Goal: Task Accomplishment & Management: Complete application form

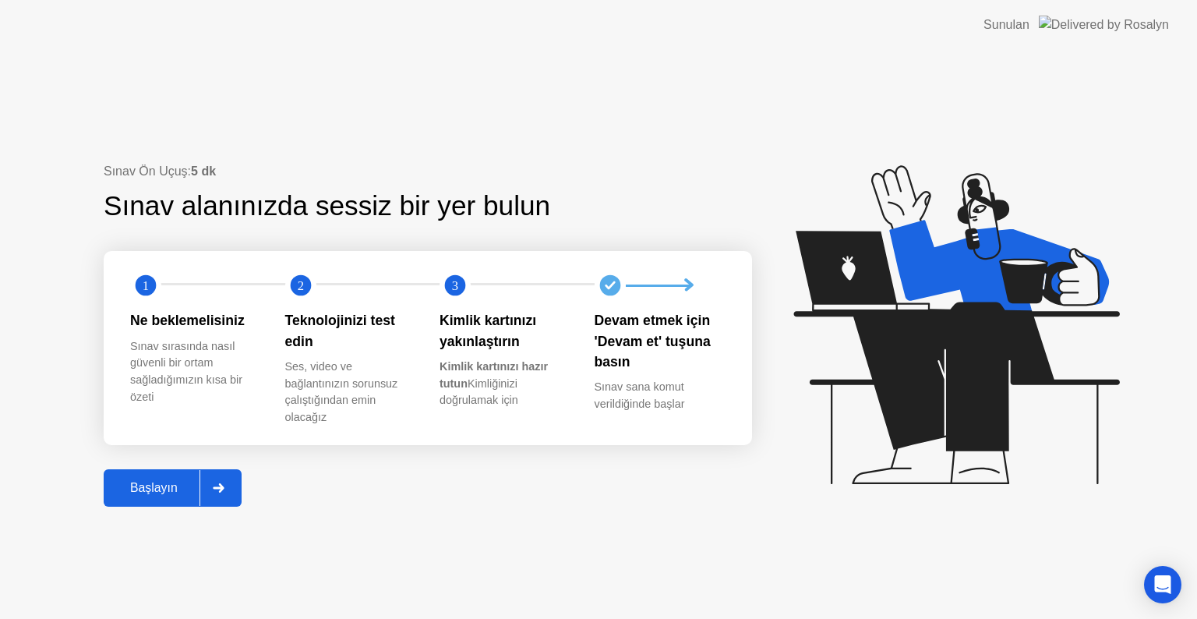
click at [187, 491] on div "Başlayın" at bounding box center [153, 488] width 91 height 14
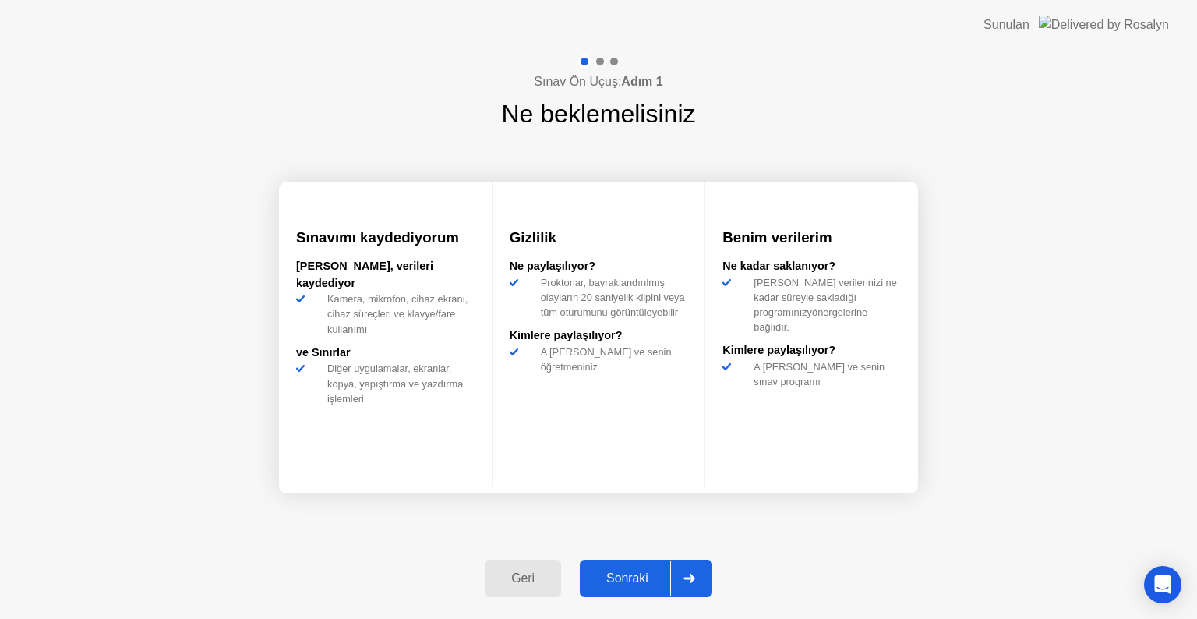
click at [637, 571] on div "Sonraki" at bounding box center [627, 578] width 86 height 14
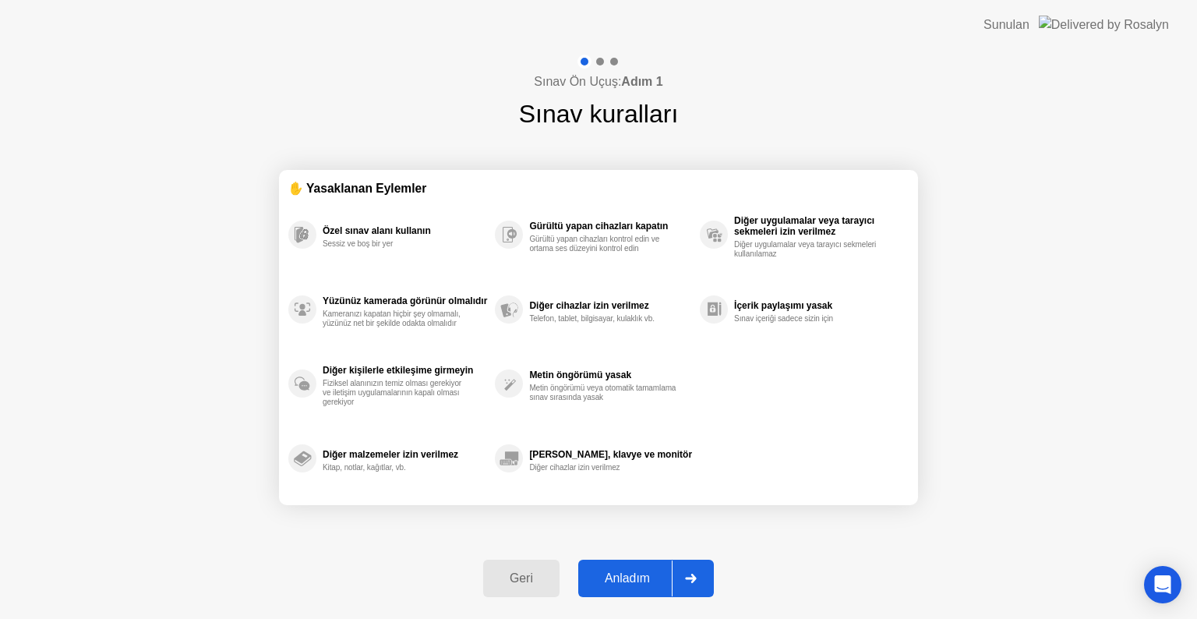
click at [640, 577] on div "Anladım" at bounding box center [627, 578] width 89 height 14
select select "**********"
select select "*******"
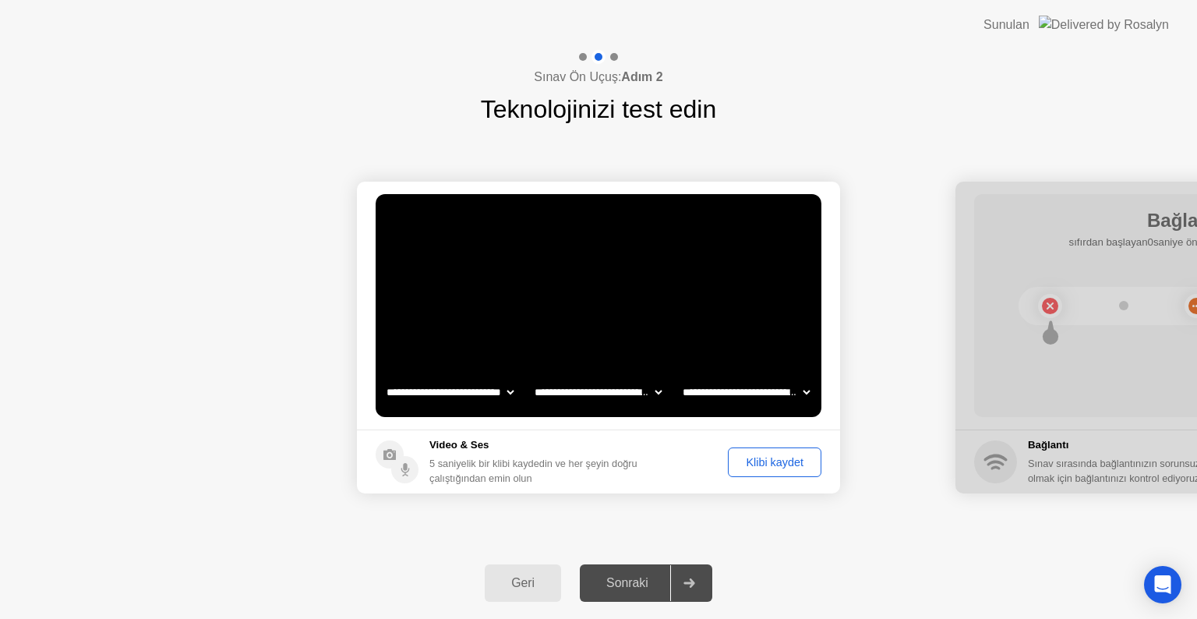
click at [788, 463] on div "Klibi kaydet" at bounding box center [774, 462] width 83 height 12
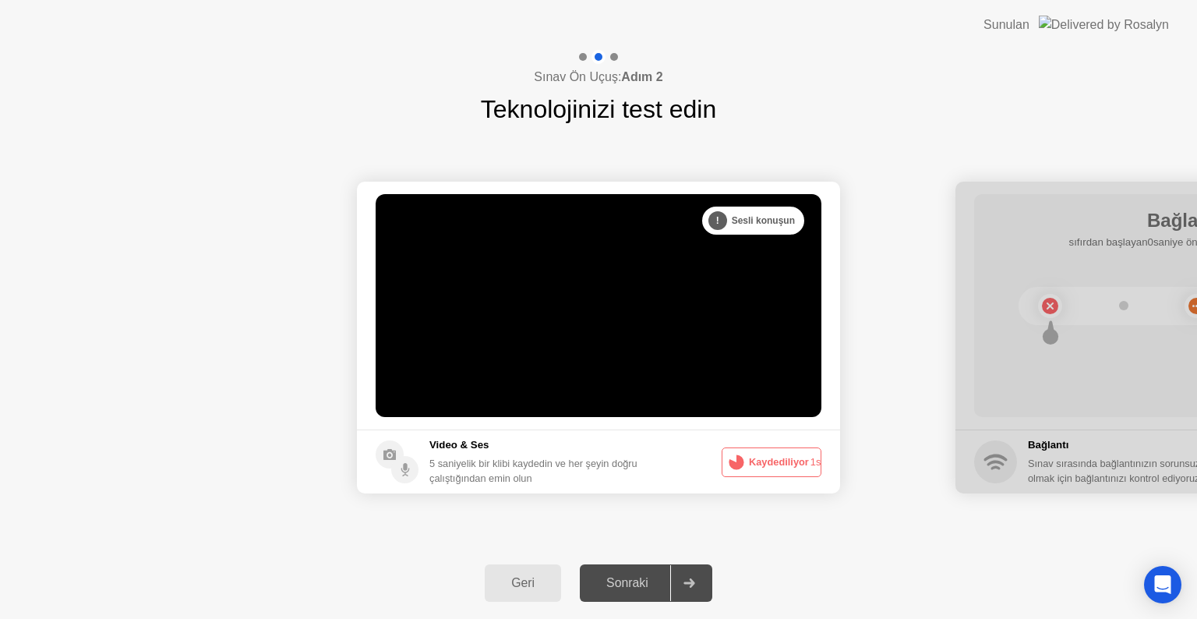
click at [767, 456] on button "Kaydediliyor 1s" at bounding box center [772, 462] width 100 height 30
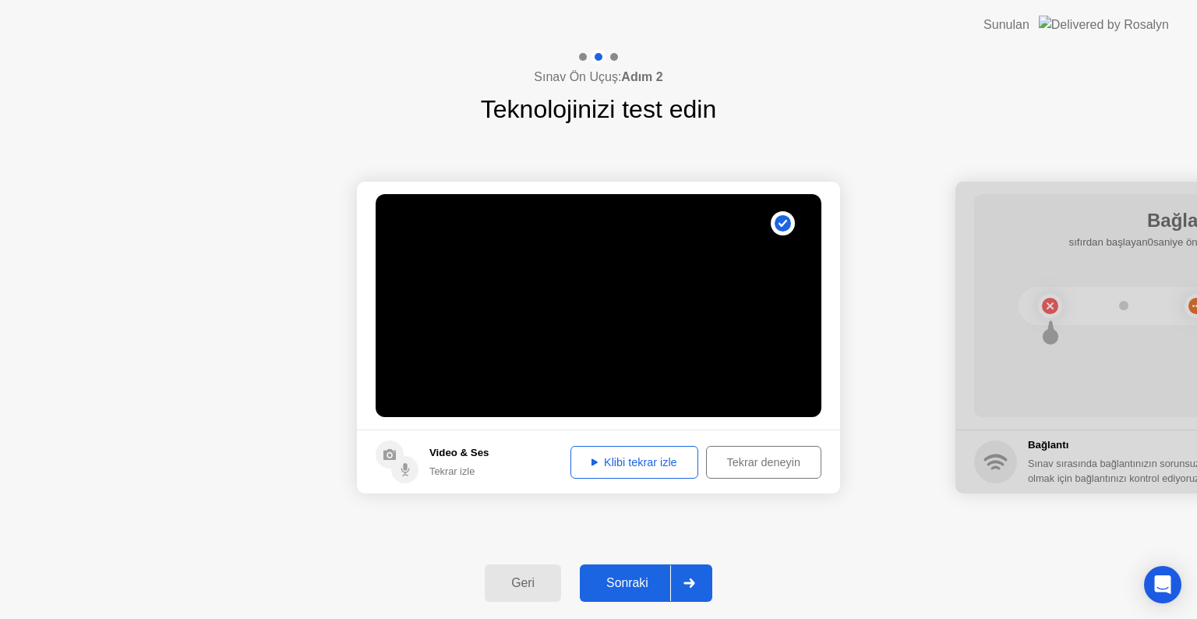
click at [637, 461] on div "Klibi tekrar izle" at bounding box center [634, 462] width 117 height 12
click at [633, 588] on div "Sonraki" at bounding box center [627, 583] width 86 height 14
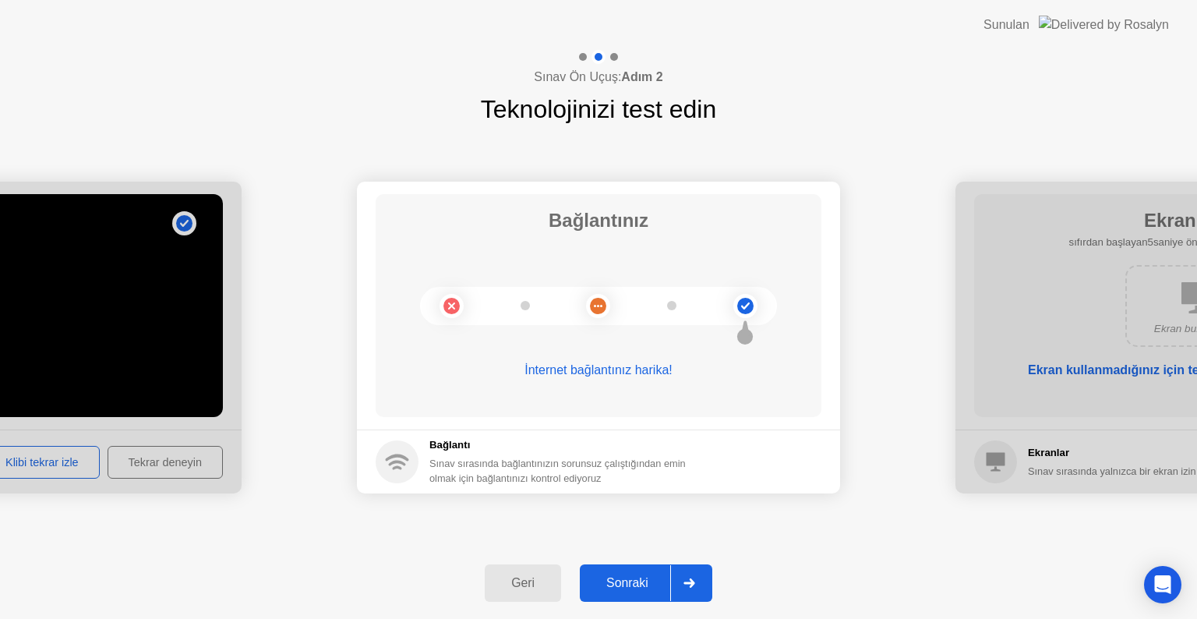
click at [641, 580] on div "Sonraki" at bounding box center [627, 583] width 86 height 14
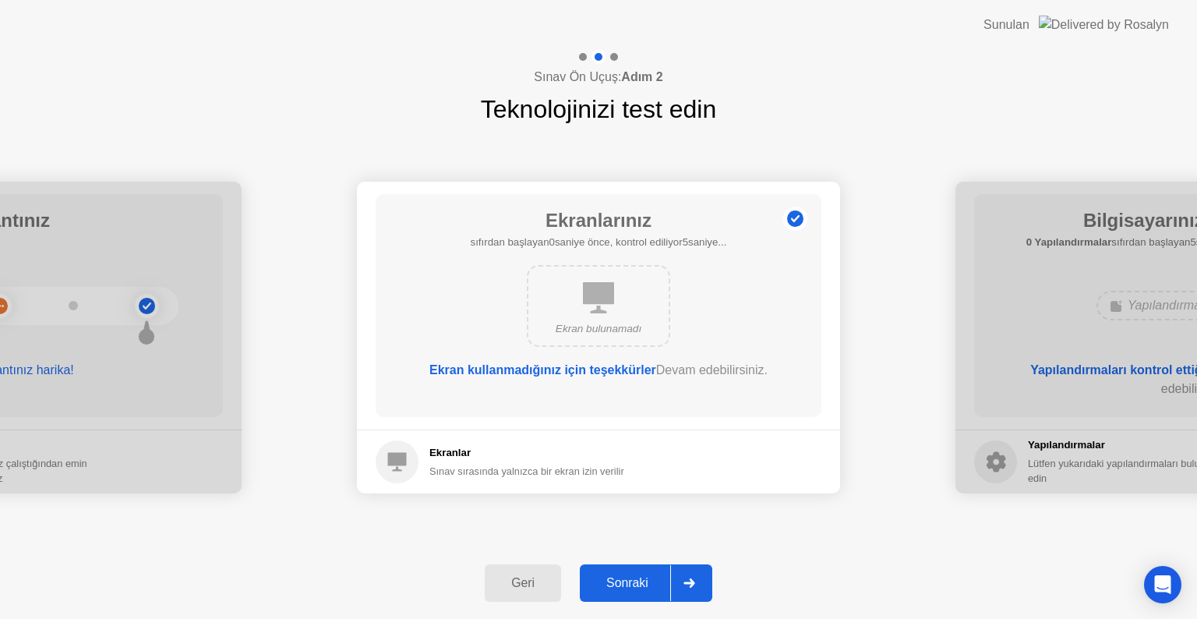
click at [641, 580] on div "Sonraki" at bounding box center [627, 583] width 86 height 14
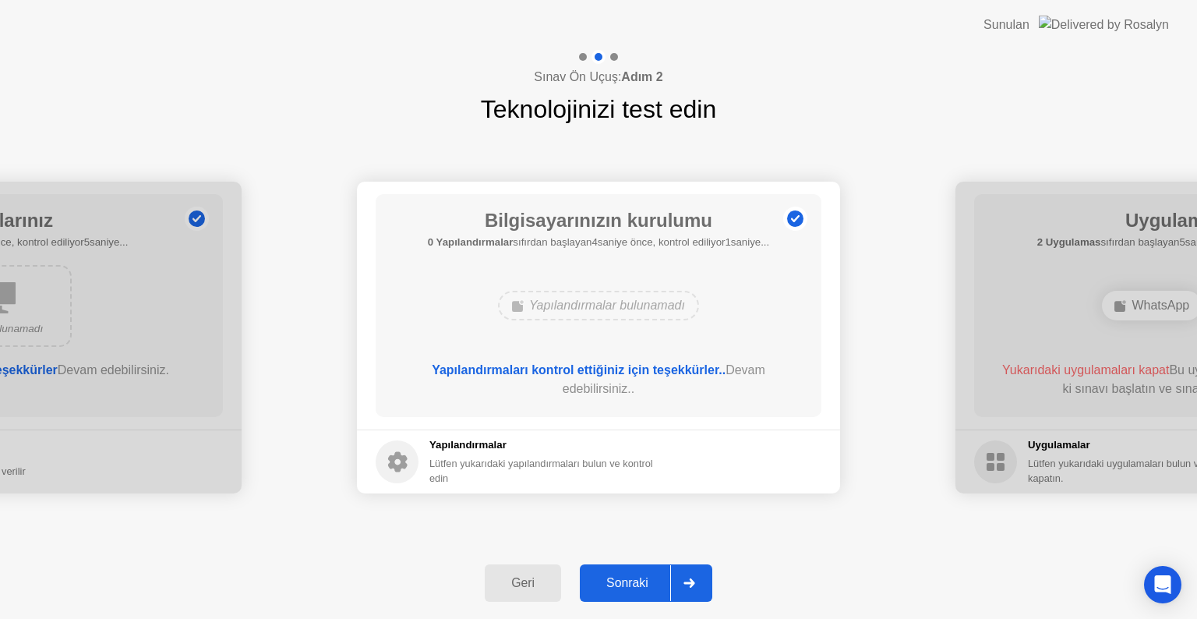
click at [641, 580] on div "Sonraki" at bounding box center [627, 583] width 86 height 14
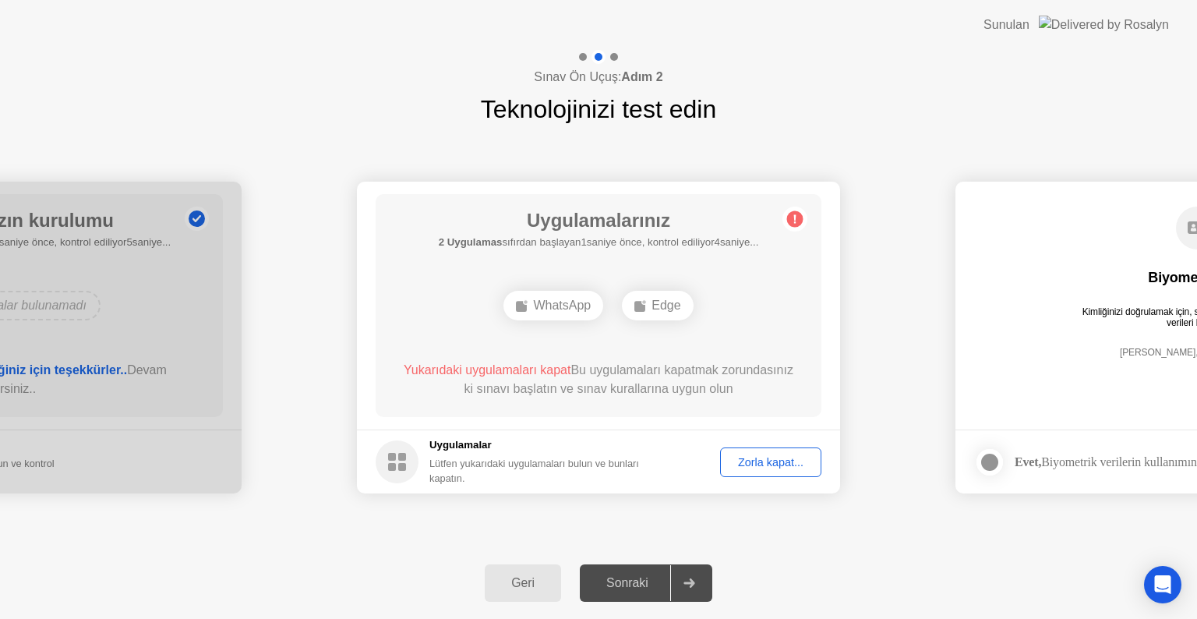
click at [772, 467] on div "Zorla kapat..." at bounding box center [771, 462] width 90 height 12
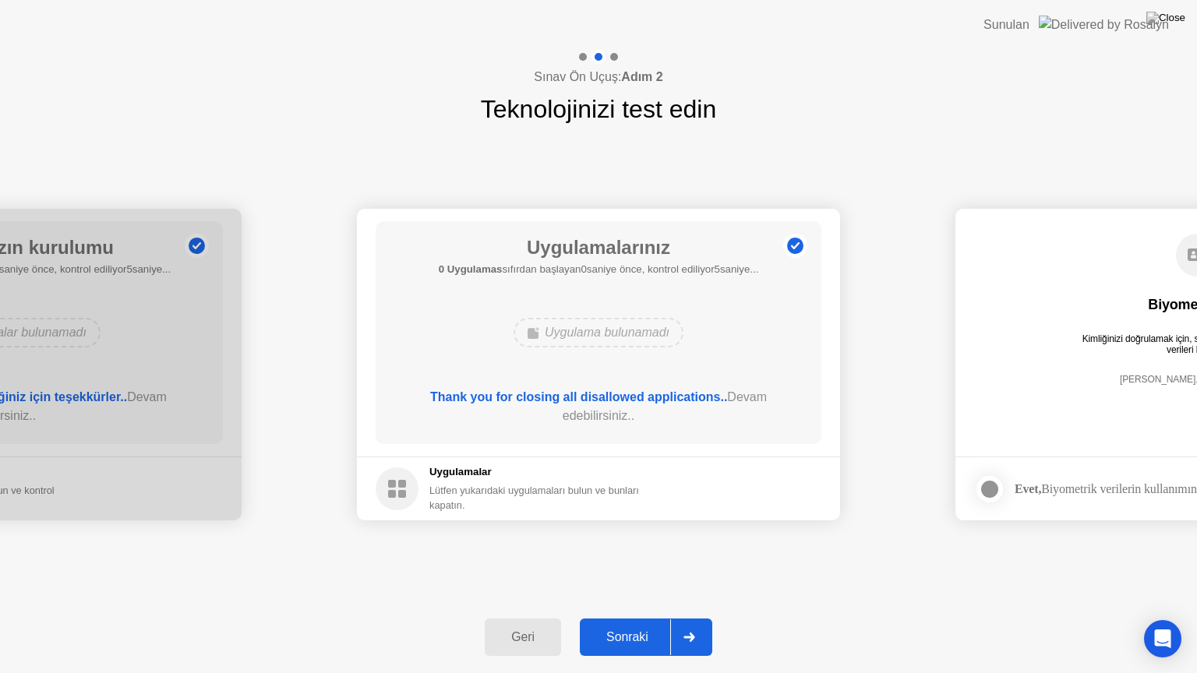
click at [482, 544] on div "**********" at bounding box center [598, 365] width 1197 height 474
click at [640, 618] on div "Sonraki" at bounding box center [627, 637] width 86 height 14
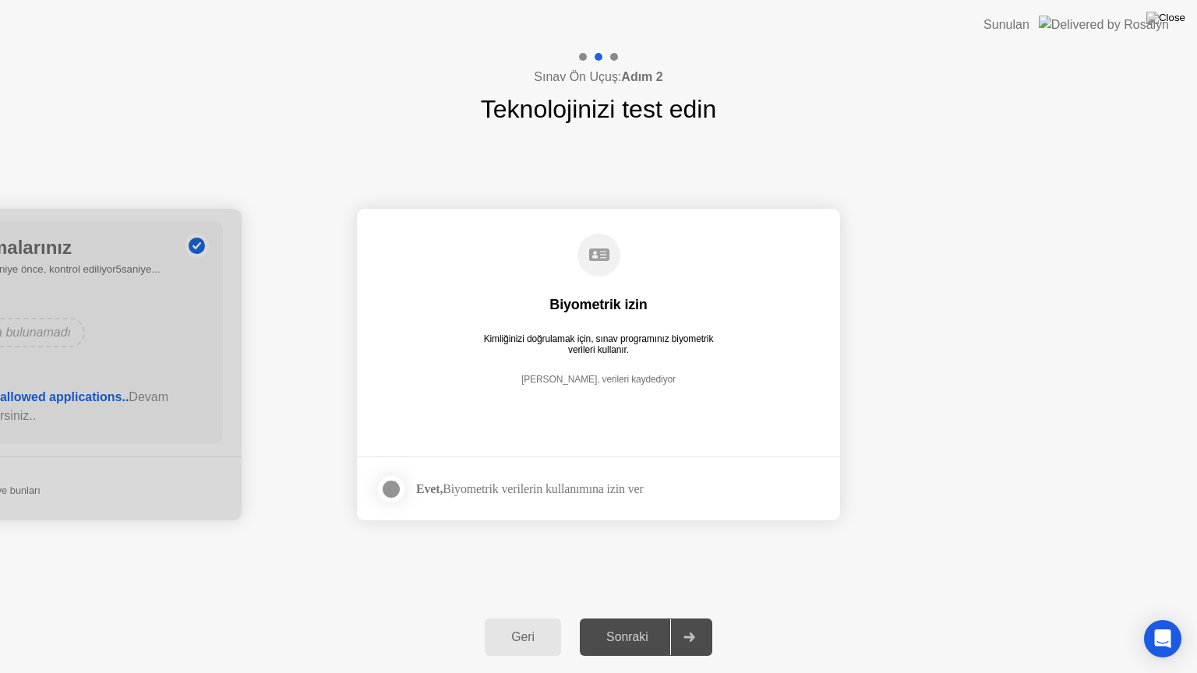
click at [640, 618] on div "Sonraki" at bounding box center [627, 637] width 86 height 14
drag, startPoint x: 395, startPoint y: 486, endPoint x: 471, endPoint y: 527, distance: 85.8
click at [394, 488] on div at bounding box center [391, 489] width 19 height 19
click at [661, 618] on div "Sonraki" at bounding box center [627, 637] width 86 height 14
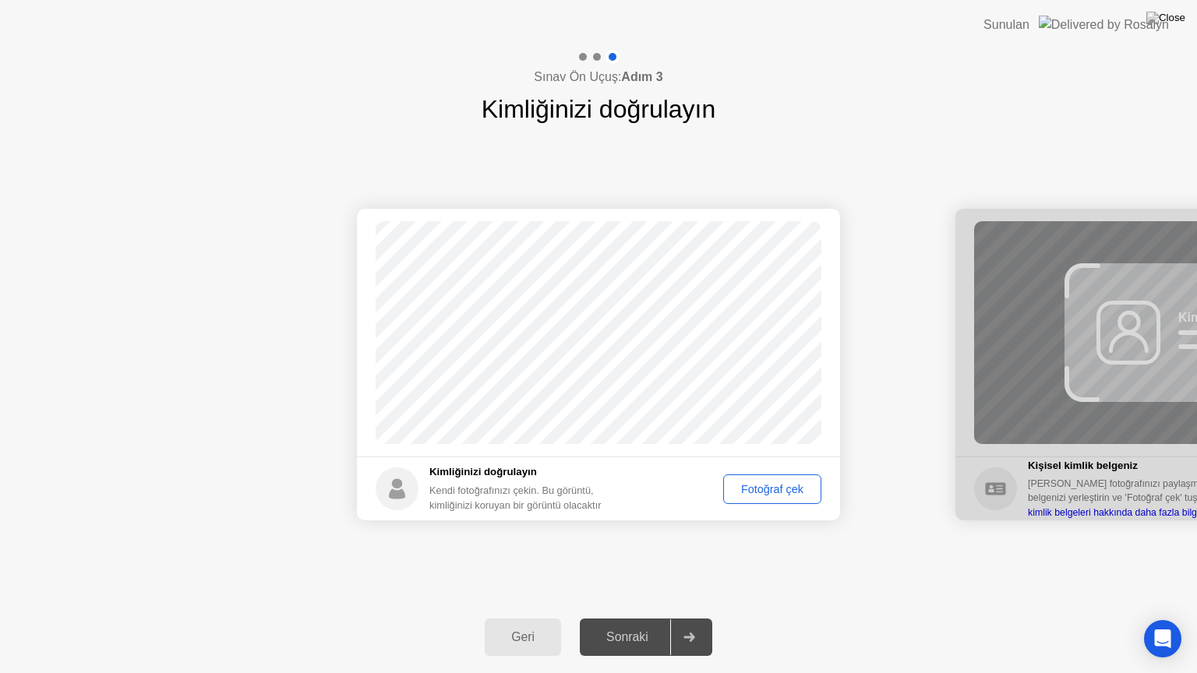
click at [757, 495] on div "Fotoğraf çek" at bounding box center [772, 489] width 87 height 12
click at [639, 618] on div "Sonraki" at bounding box center [627, 637] width 86 height 14
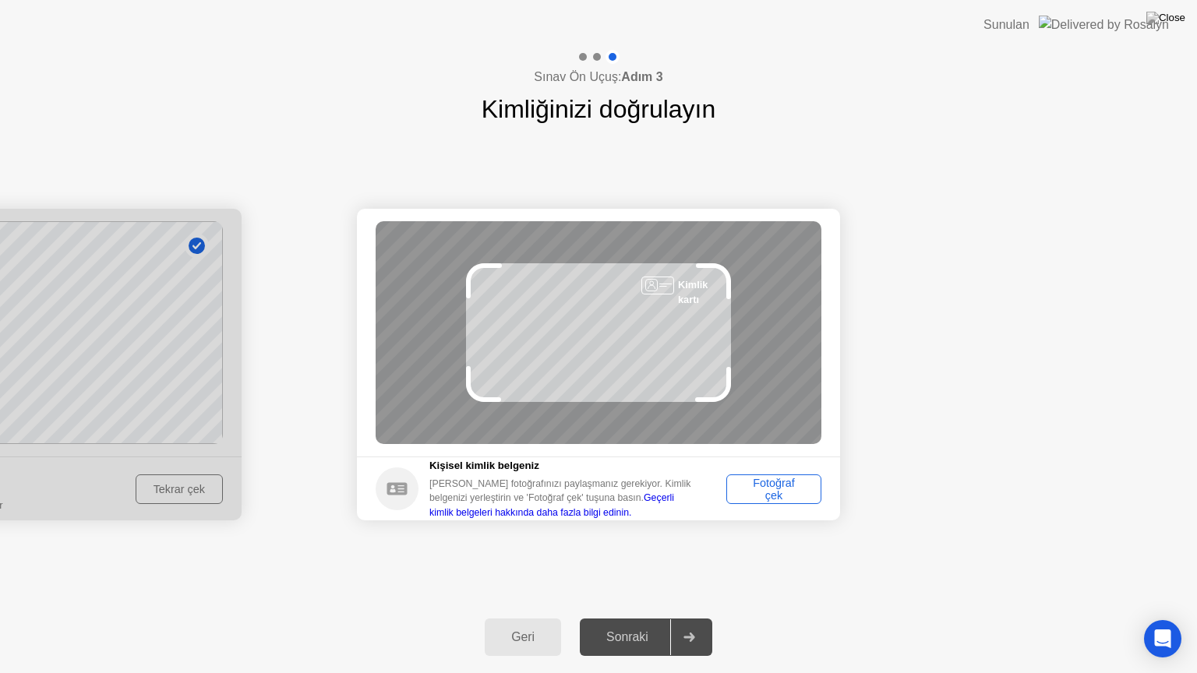
click at [757, 493] on div "Fotoğraf çek" at bounding box center [774, 489] width 84 height 25
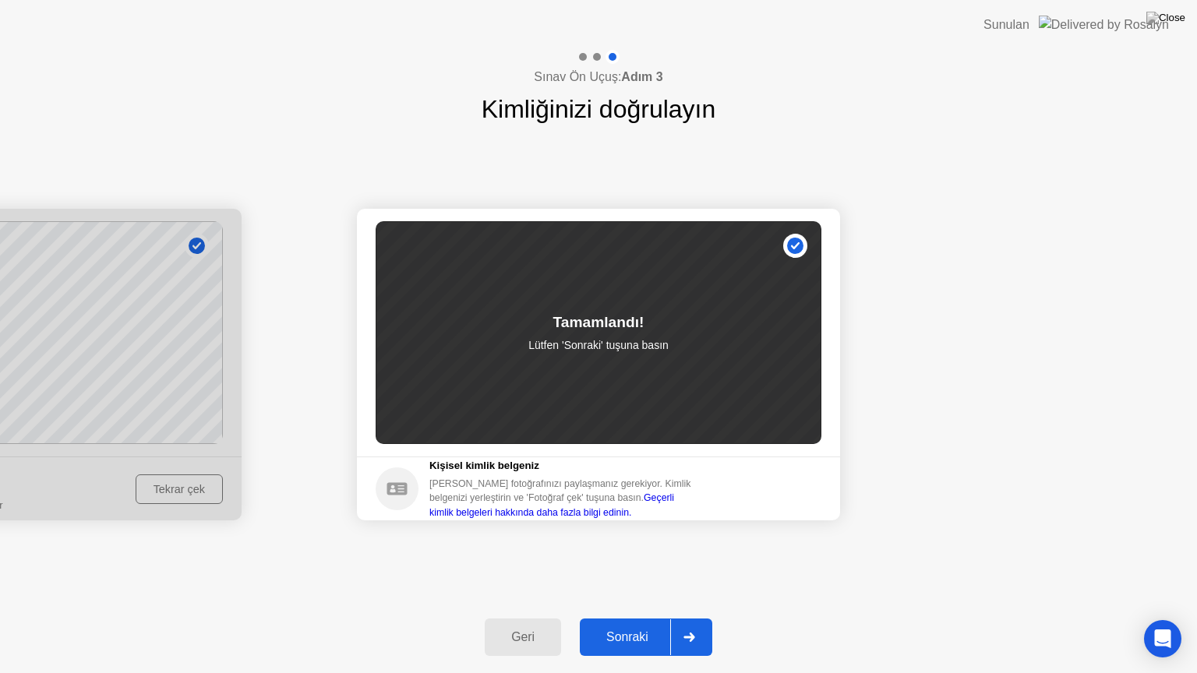
click at [637, 618] on div "Sonraki" at bounding box center [627, 637] width 86 height 14
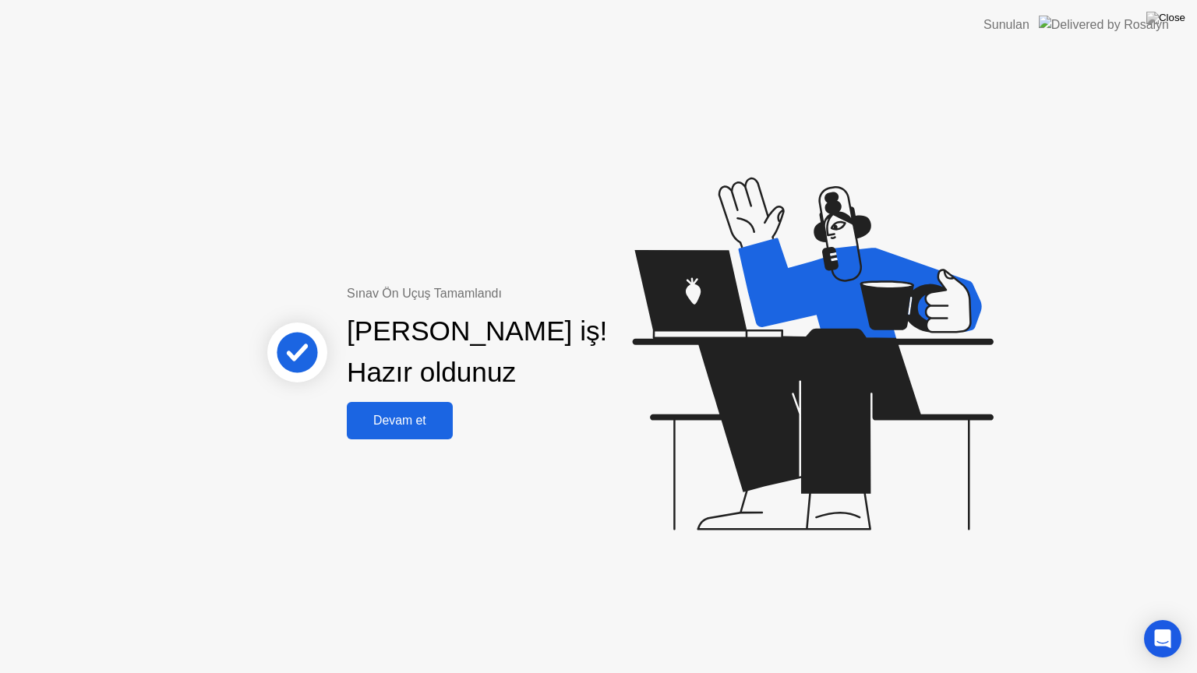
drag, startPoint x: 414, startPoint y: 418, endPoint x: 426, endPoint y: 420, distance: 11.9
click at [426, 420] on div "Devam et" at bounding box center [399, 421] width 97 height 14
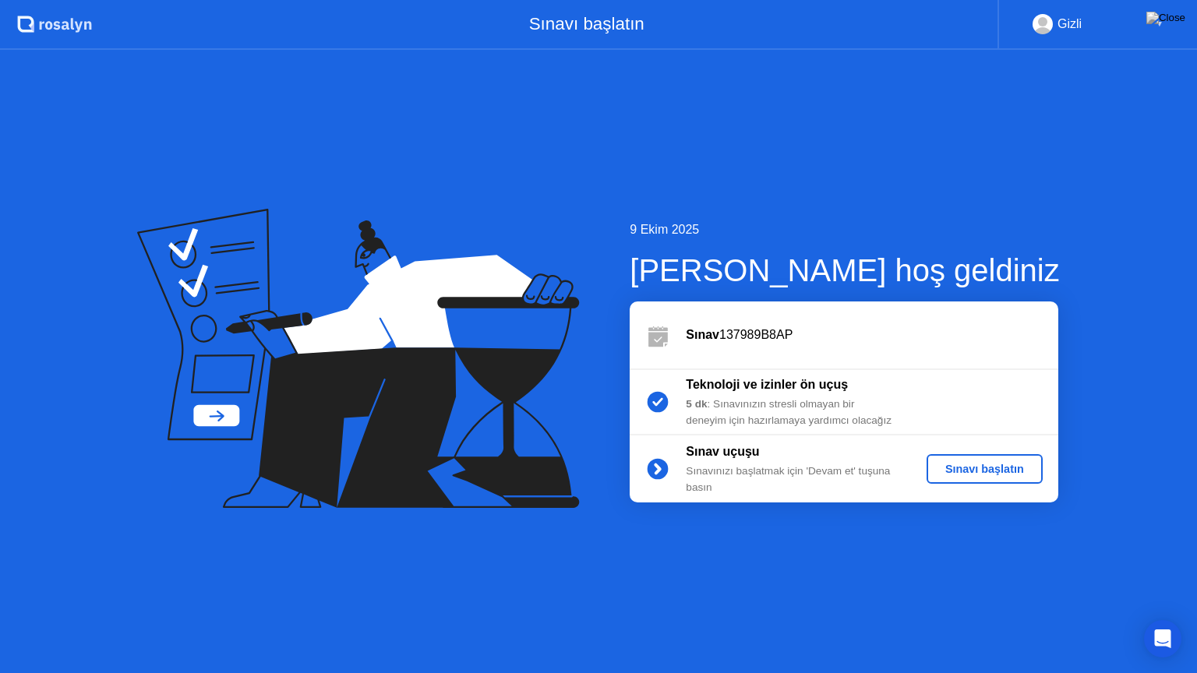
click at [996, 475] on div "Sınavı başlatın" at bounding box center [985, 469] width 104 height 12
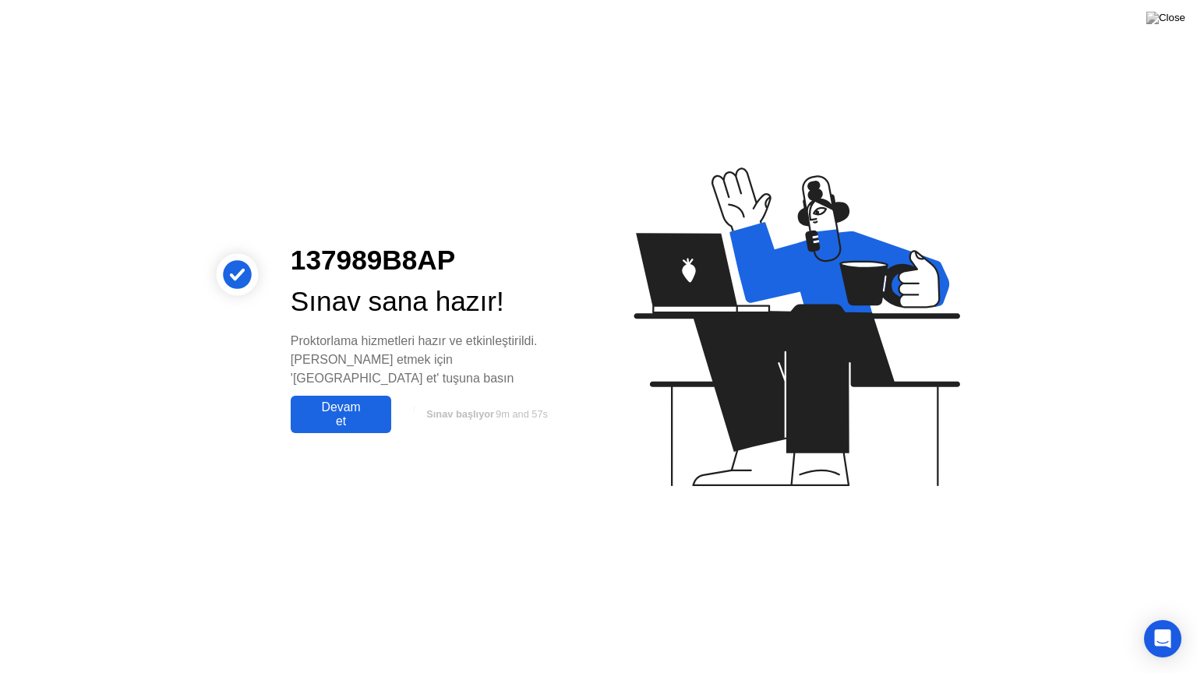
click at [345, 415] on div "Devam et" at bounding box center [340, 415] width 91 height 28
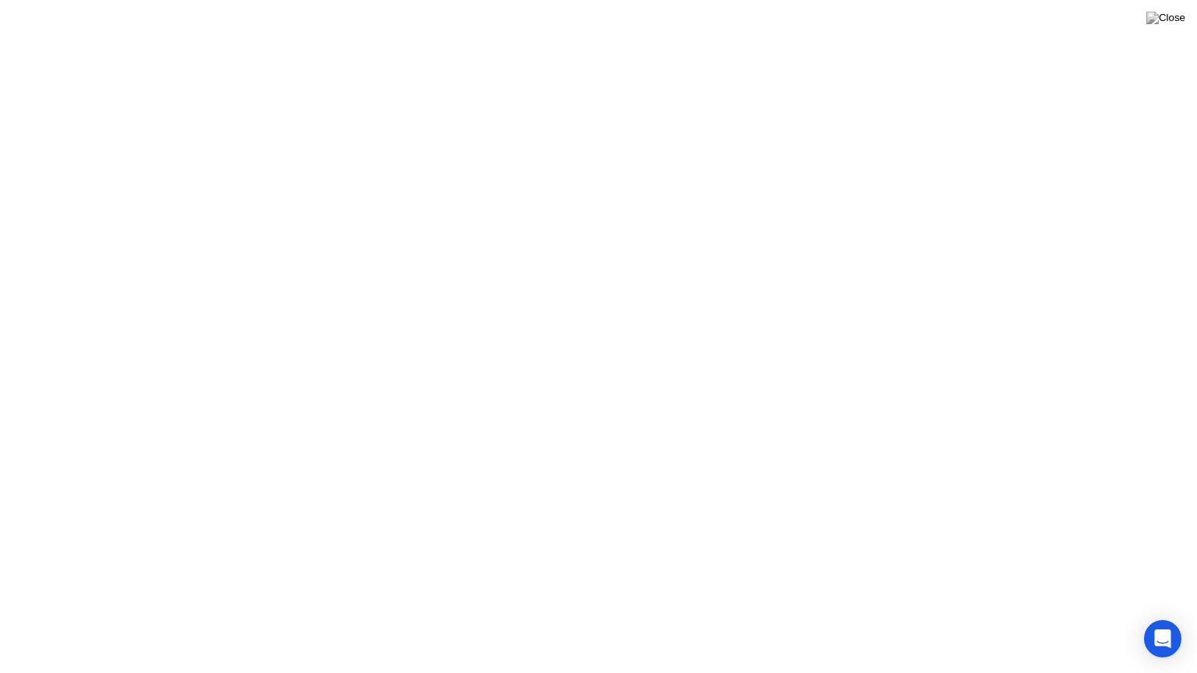
click div "Anladım!"
